Goal: Task Accomplishment & Management: Manage account settings

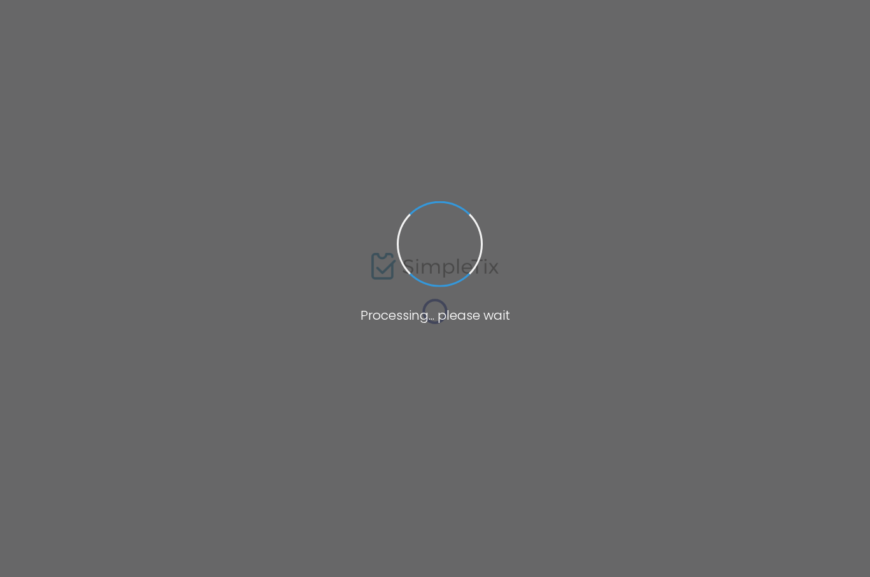
type input "Neuroscience & nature: Research-backed strategies to decrease provider burnout"
type textarea "Recharge in the heart of [GEOGRAPHIC_DATA] while earning CME credits. This cont…"
type input "Register Now"
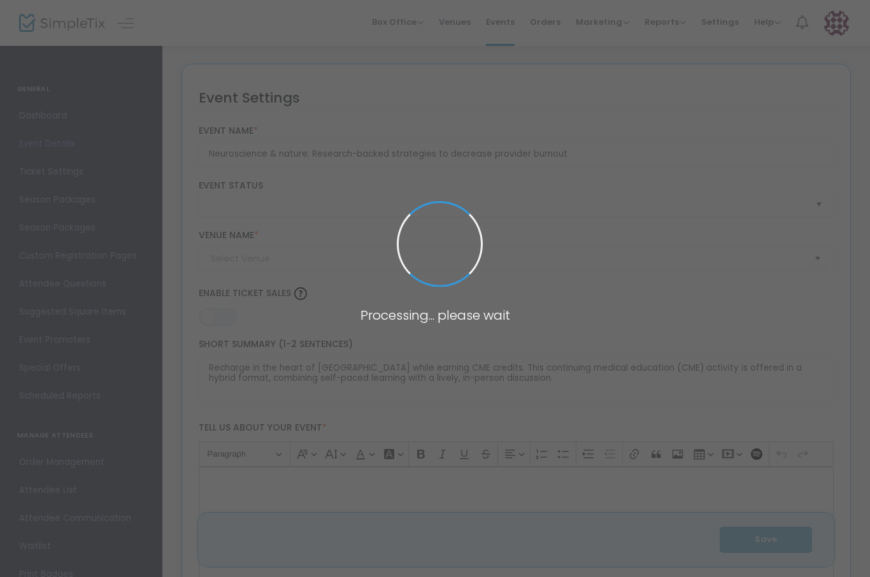
type input "[GEOGRAPHIC_DATA] (in the private Forum Room)"
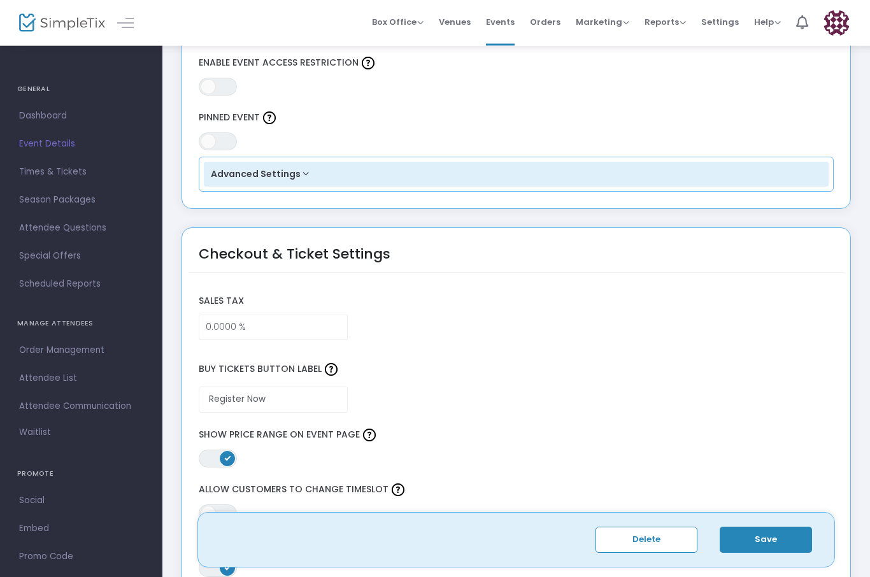
scroll to position [844, 0]
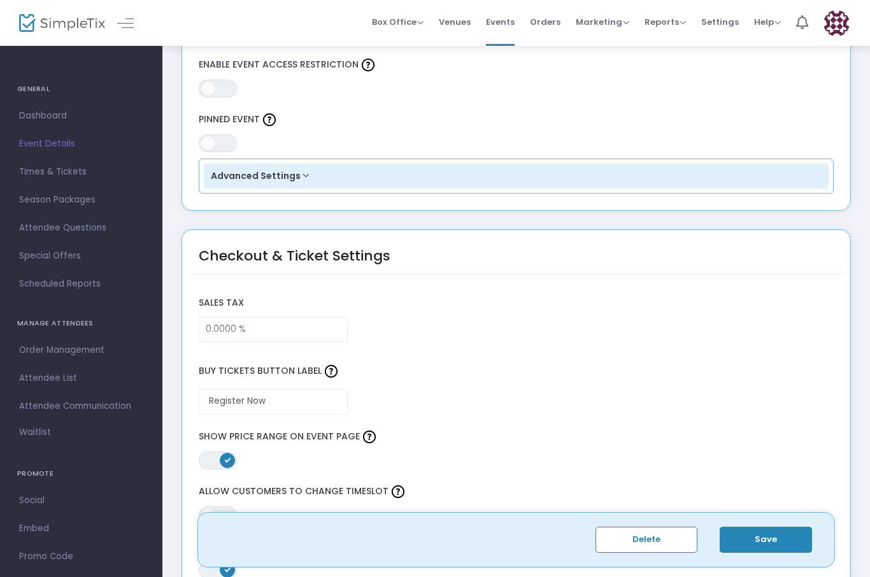
click at [311, 176] on button "Advanced Settings" at bounding box center [516, 176] width 625 height 25
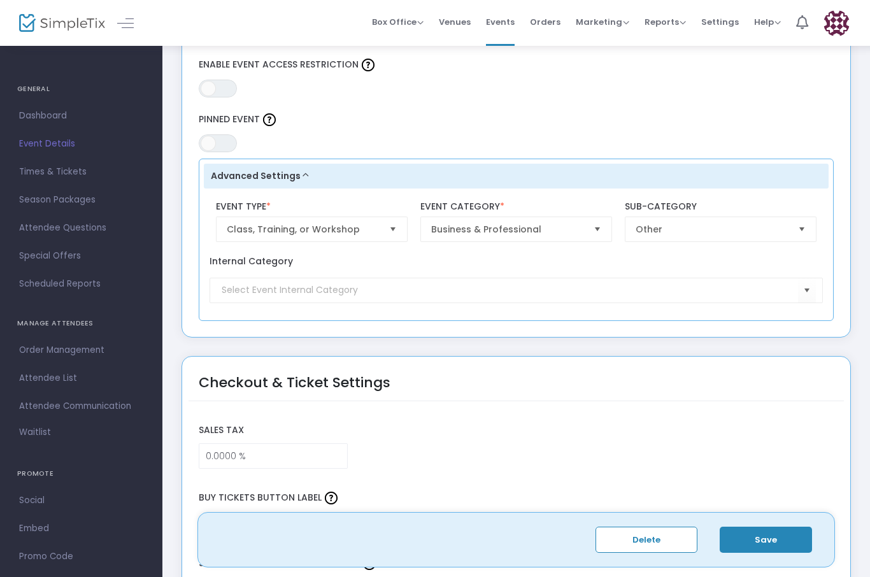
click at [606, 227] on span "Select" at bounding box center [597, 229] width 21 height 21
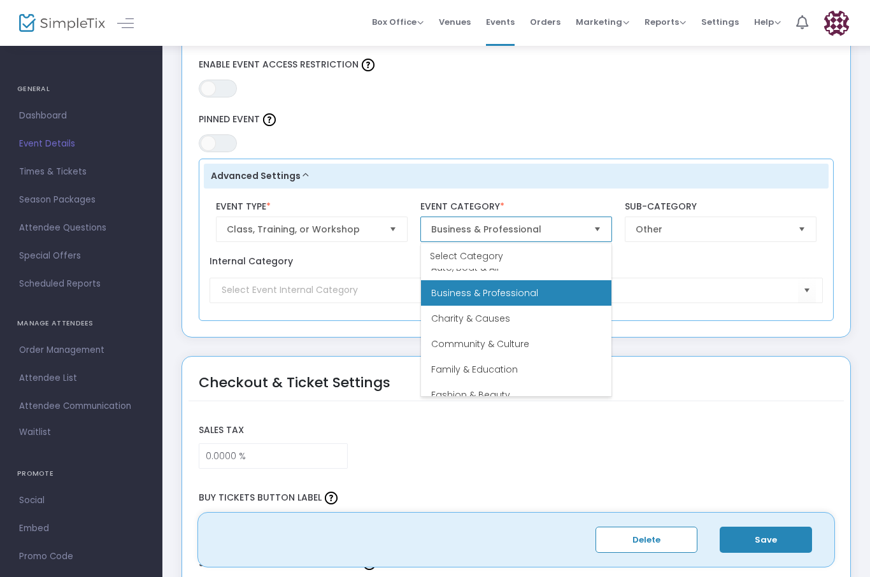
scroll to position [36, 0]
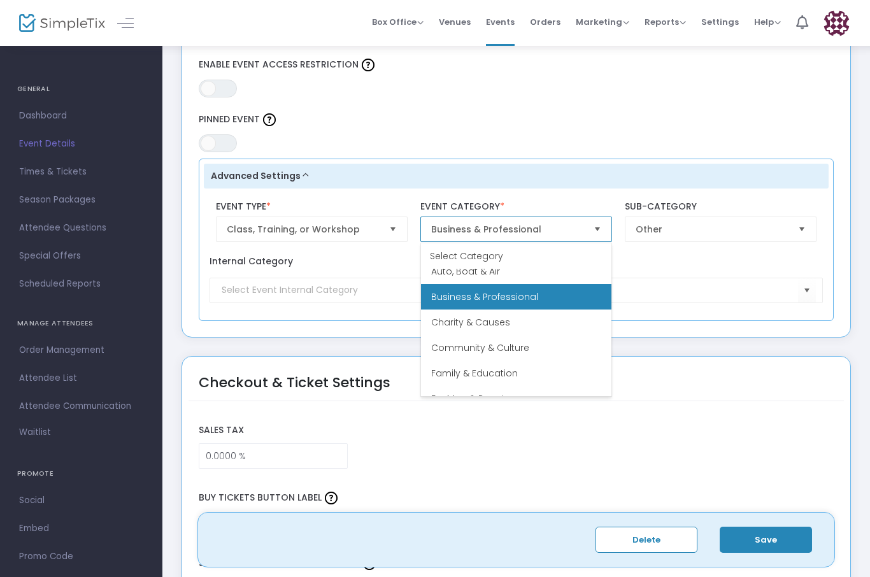
click at [553, 298] on li "Business & Professional" at bounding box center [516, 296] width 190 height 25
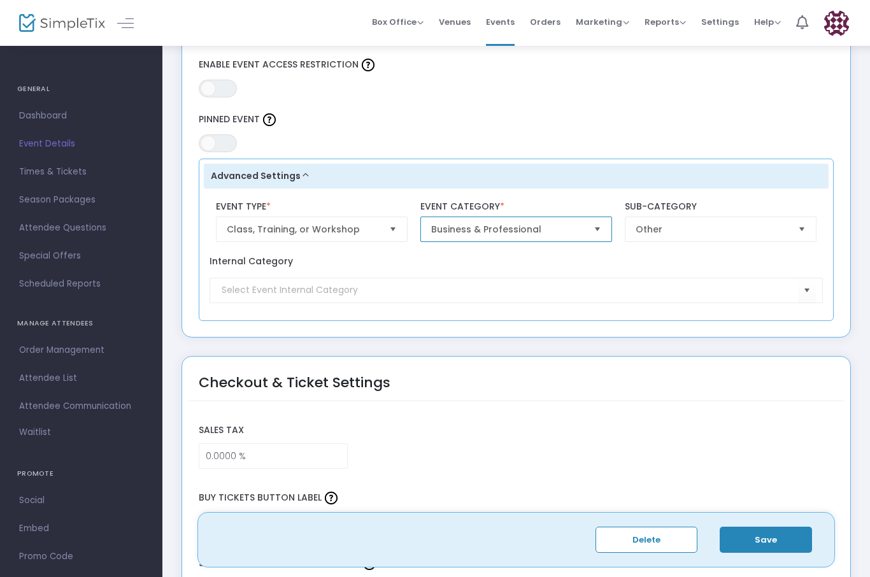
click at [807, 232] on span "Select" at bounding box center [801, 229] width 21 height 21
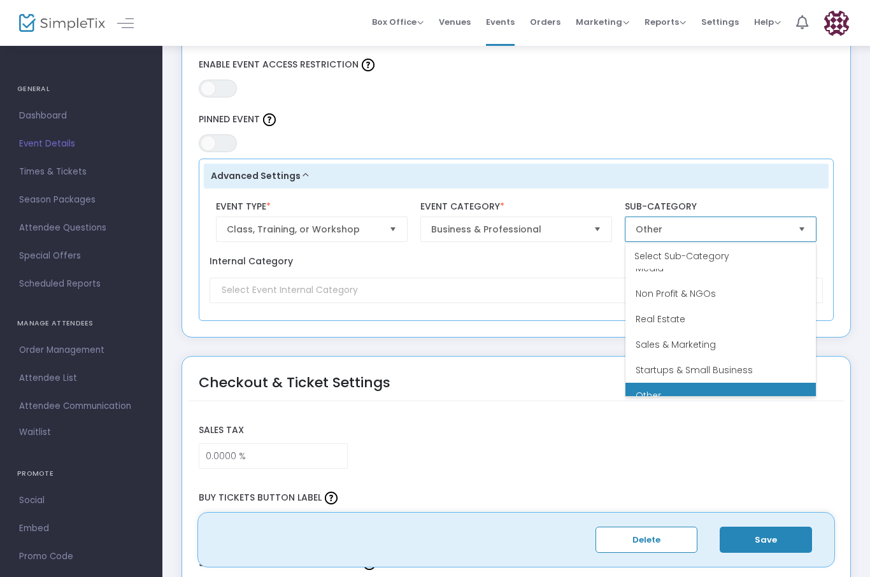
scroll to position [178, 0]
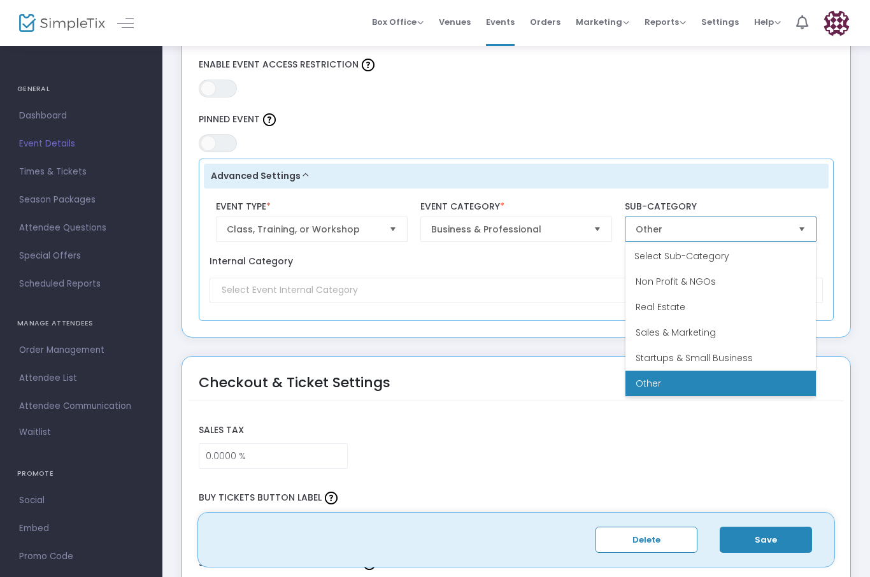
click at [712, 383] on li "Other" at bounding box center [720, 383] width 190 height 25
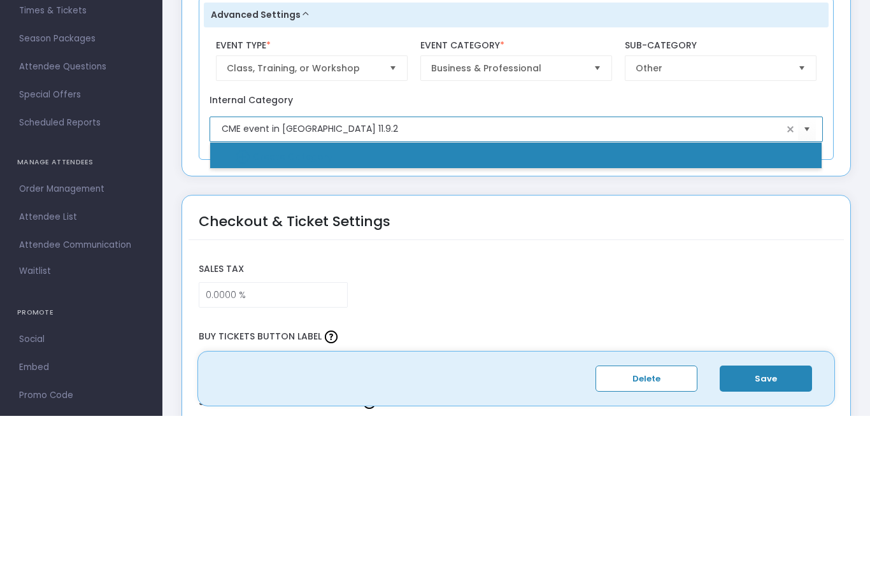
type input "CME event in [GEOGRAPHIC_DATA] [DATE]"
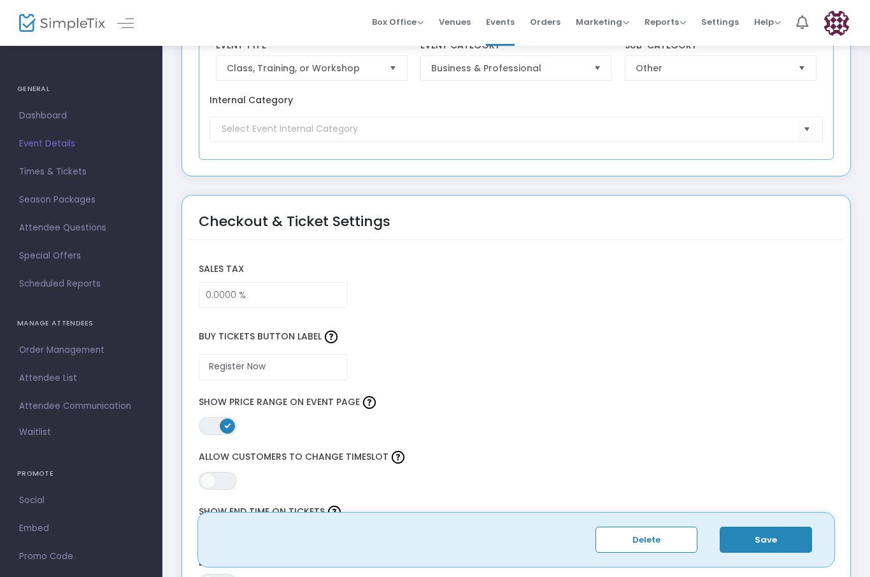
click at [772, 538] on button "Save" at bounding box center [765, 540] width 92 height 26
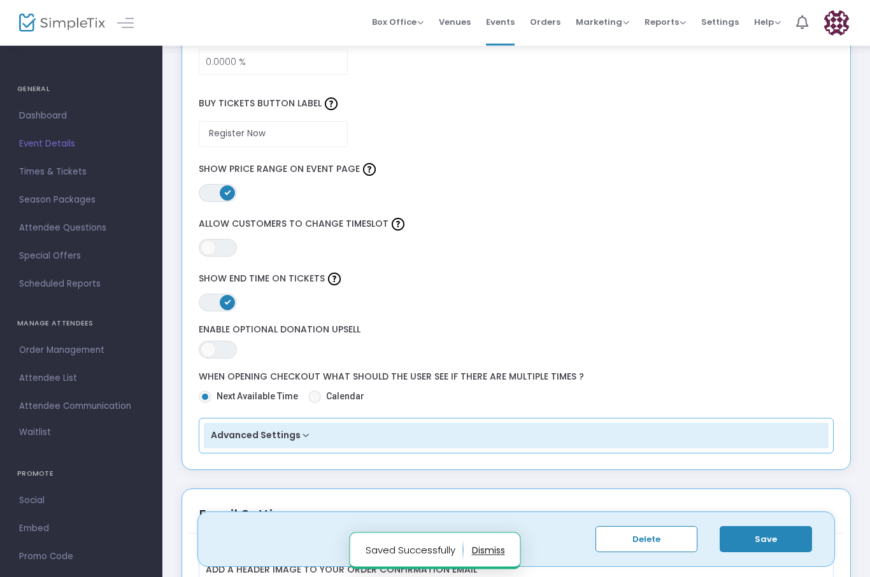
scroll to position [1238, 0]
click at [309, 444] on button "Advanced Settings" at bounding box center [516, 435] width 625 height 25
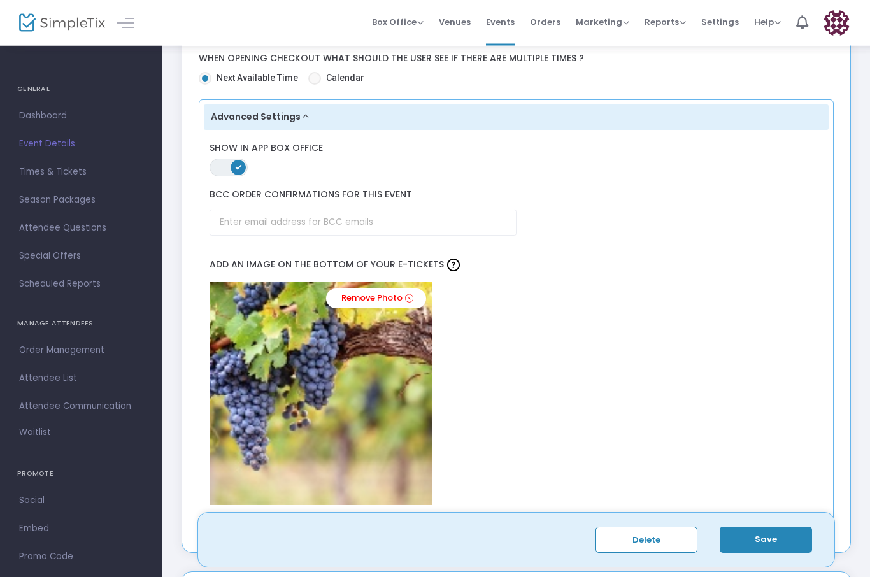
scroll to position [1531, 0]
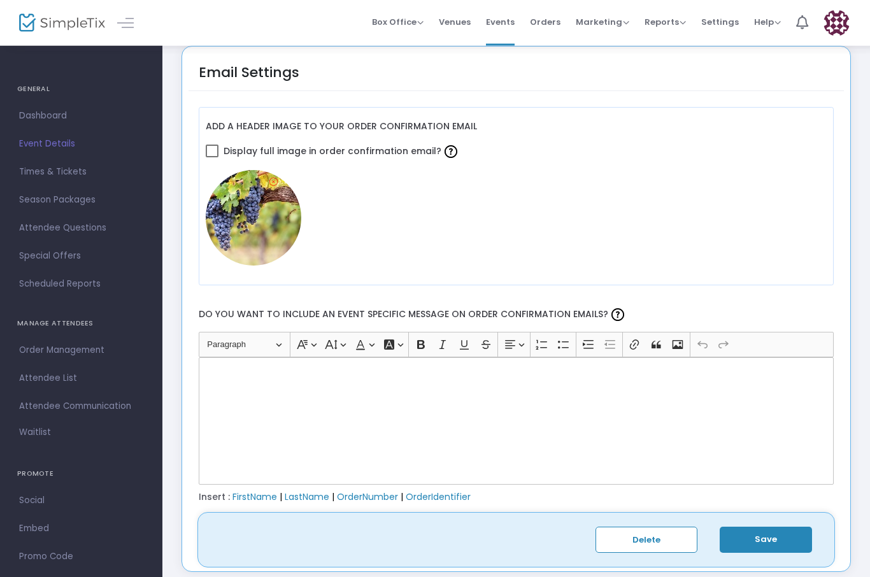
click at [240, 378] on p "Rich Text Editor, main" at bounding box center [516, 372] width 624 height 13
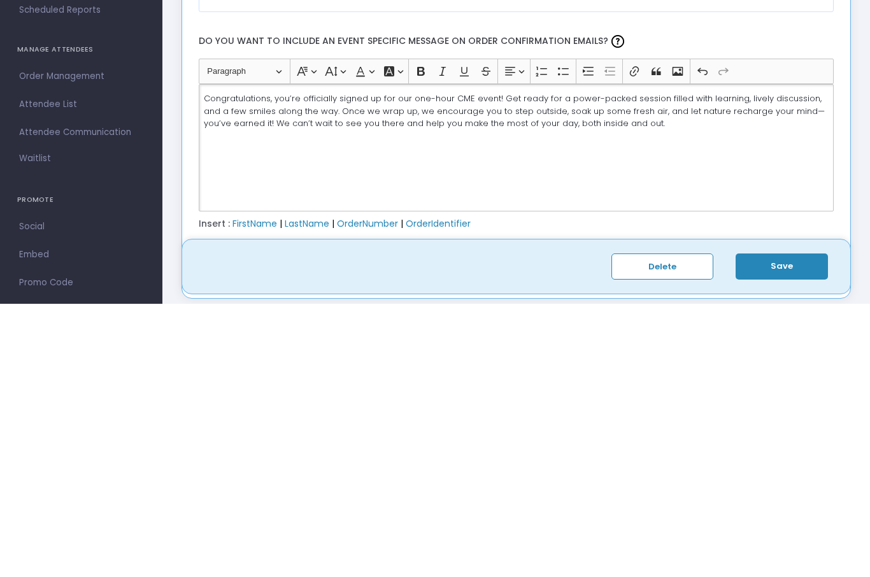
click at [450, 366] on span "Congratulations, you’re officially signed up for our one-hour CME event! Get re…" at bounding box center [514, 384] width 621 height 37
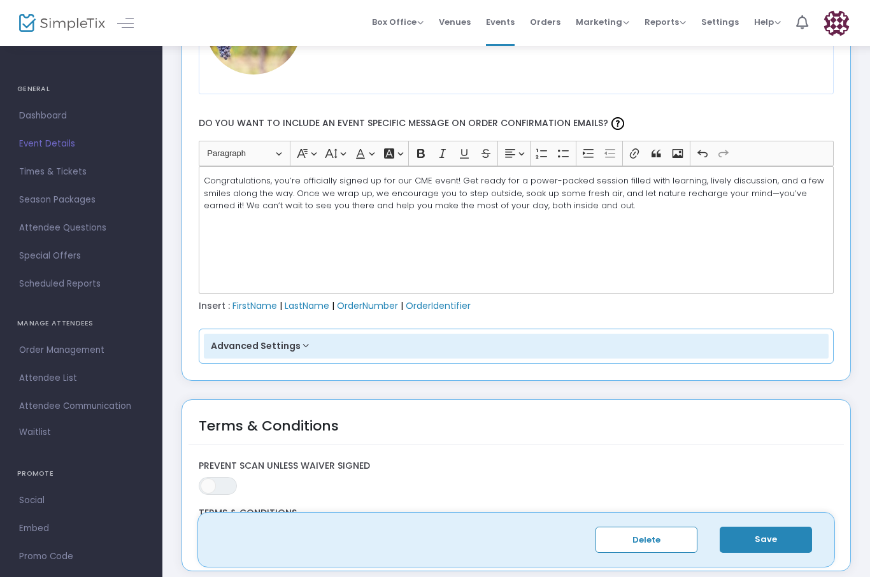
scroll to position [2270, 0]
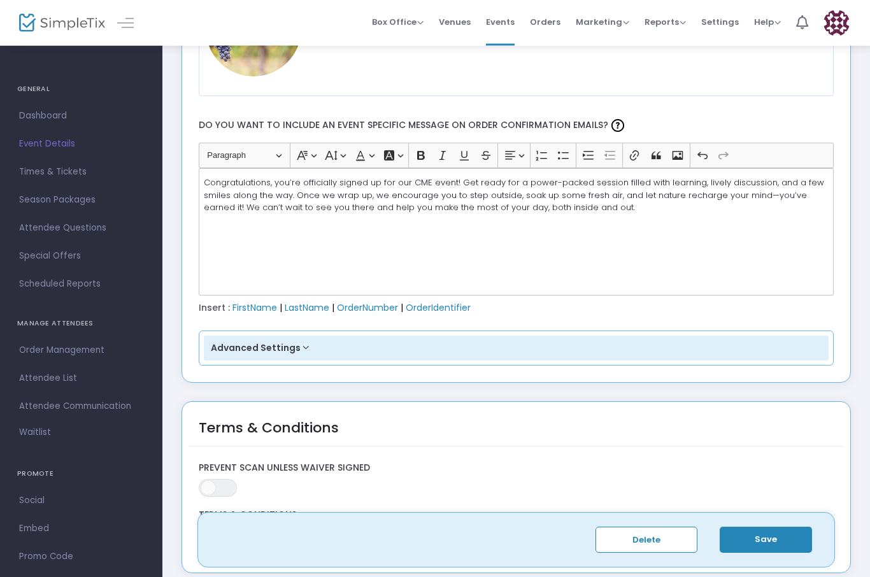
click at [588, 181] on span "Congratulations, you’re officially signed up for our CME event! Get ready for a…" at bounding box center [514, 195] width 620 height 37
click at [652, 184] on span "Congratulations, you’re officially signed up for our CME event! Get ready for a…" at bounding box center [514, 195] width 621 height 37
click at [209, 201] on span "Congratulations, you’re officially signed up for our CME event! Get ready for a…" at bounding box center [515, 202] width 623 height 50
click at [208, 201] on span "Congratulations, you’re officially signed up for our CME event! Get ready for a…" at bounding box center [515, 202] width 623 height 50
click at [276, 194] on span "Congratulations, you’re officially signed up for our CME event! Get ready for a…" at bounding box center [512, 195] width 616 height 37
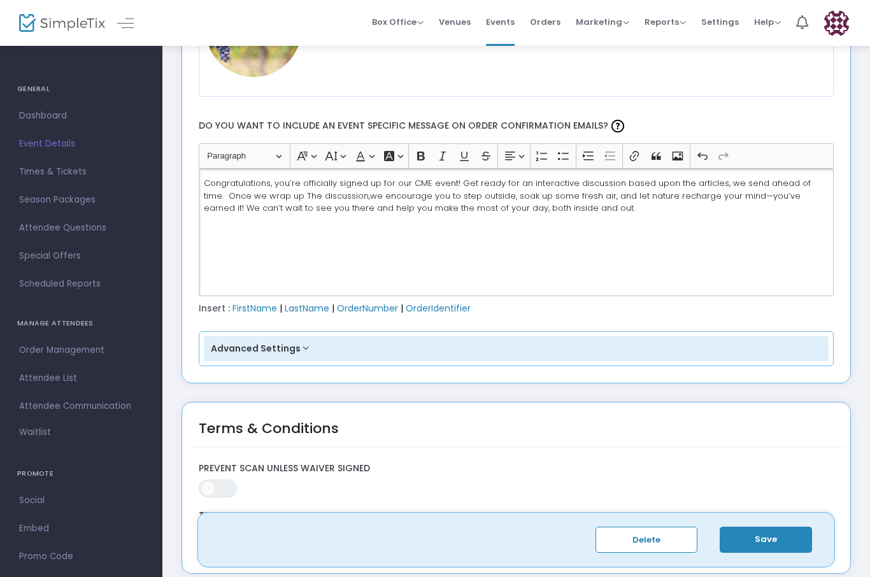
click at [301, 197] on span "Congratulations, you’re officially signed up for our CME event! Get ready for a…" at bounding box center [507, 195] width 607 height 37
click at [426, 259] on div "Congratulations, you’re officially signed up for our CME event! Get ready for a…" at bounding box center [516, 232] width 635 height 127
click at [474, 197] on span "Congratulations, you’re officially signed up for our CME event! Get ready for a…" at bounding box center [507, 195] width 607 height 37
click at [451, 195] on span "Congratulations, you’re officially signed up for our CME event! Get ready for a…" at bounding box center [507, 195] width 607 height 37
click at [455, 204] on span "Congratulations, you’re officially signed up for our CME event! Get ready for a…" at bounding box center [511, 195] width 615 height 37
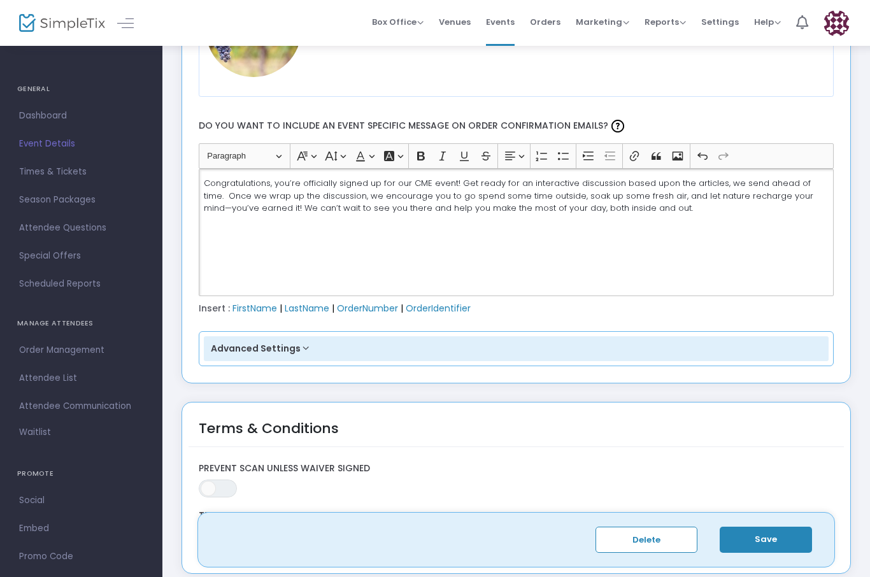
click at [648, 197] on span "Congratulations, you’re officially signed up for our CME event! Get ready for a…" at bounding box center [508, 195] width 609 height 37
click at [770, 197] on span "Congratulations, you’re officially signed up for our CME event! Get ready for a…" at bounding box center [516, 195] width 624 height 37
click at [716, 183] on span "Congratulations, you’re officially signed up for our CME event! Get ready for a…" at bounding box center [513, 195] width 618 height 37
